Goal: Navigation & Orientation: Find specific page/section

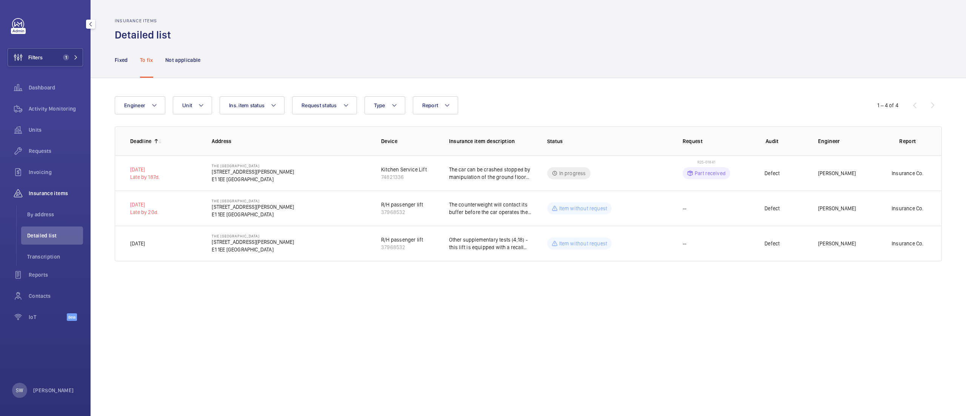
click at [83, 56] on div "Filters 1 Dashboard Activity Monitoring Units Requests Invoicing Insurance item…" at bounding box center [45, 208] width 91 height 416
click at [70, 55] on span "1" at bounding box center [69, 57] width 18 height 6
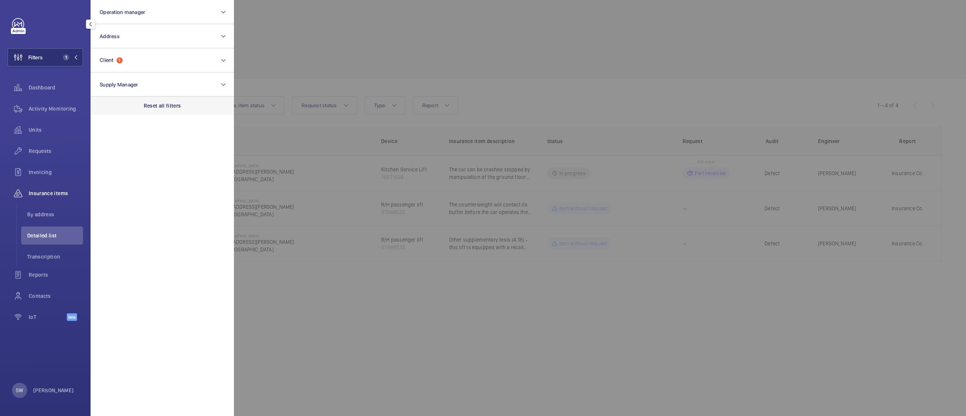
click at [203, 103] on div "Reset all filters" at bounding box center [162, 106] width 143 height 18
drag, startPoint x: 149, startPoint y: 52, endPoint x: 152, endPoint y: 57, distance: 5.6
click at [149, 52] on button "Client" at bounding box center [162, 60] width 143 height 24
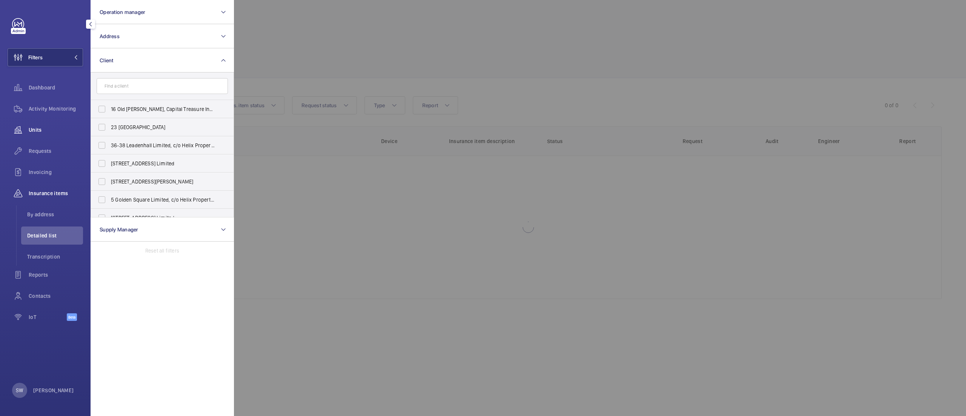
click at [51, 131] on span "Units" at bounding box center [56, 130] width 54 height 8
click at [561, 58] on div at bounding box center [717, 208] width 966 height 416
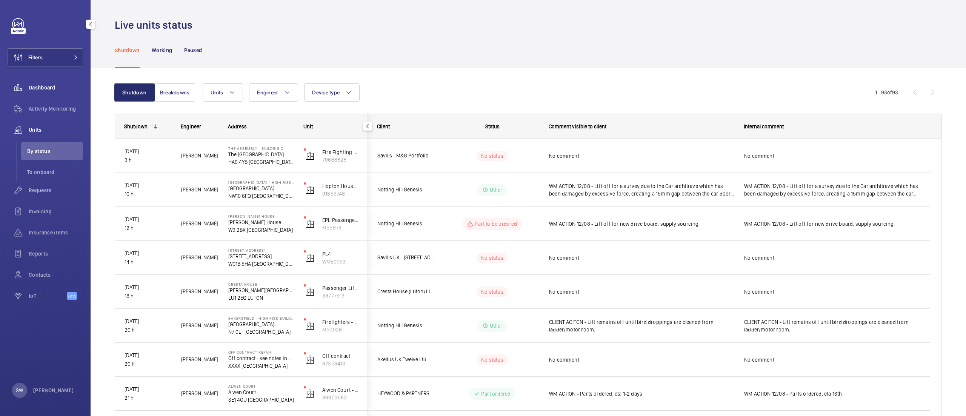
click at [27, 86] on wm-front-icon-button at bounding box center [18, 87] width 21 height 18
